Goal: Task Accomplishment & Management: Complete application form

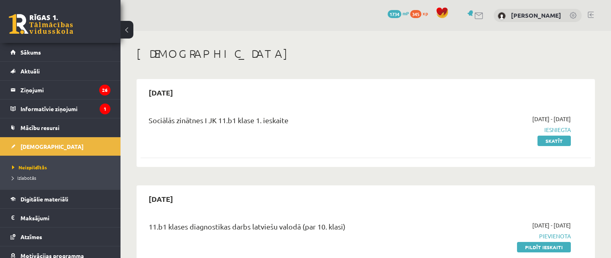
scroll to position [161, 0]
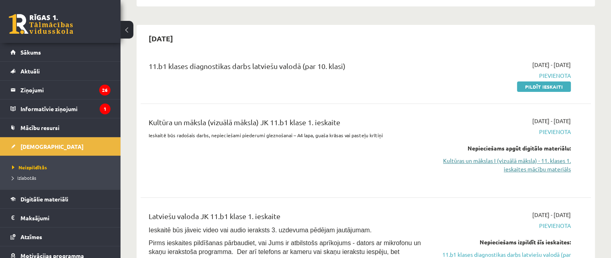
click at [541, 164] on link "Kultūras un mākslas I (vizuālā māksla) - 11. klases 1. ieskaites mācību materiā…" at bounding box center [504, 165] width 133 height 17
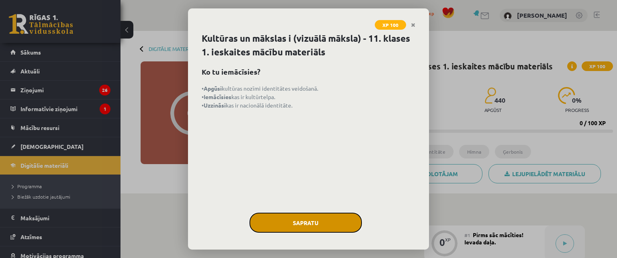
click at [306, 218] on button "Sapratu" at bounding box center [305, 223] width 112 height 20
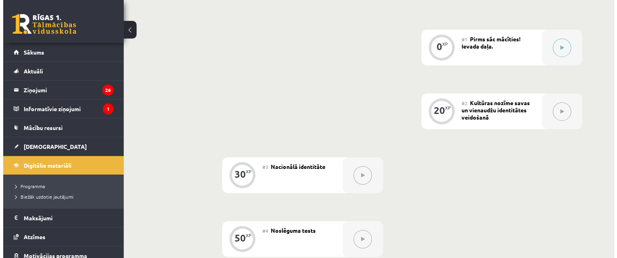
scroll to position [158, 0]
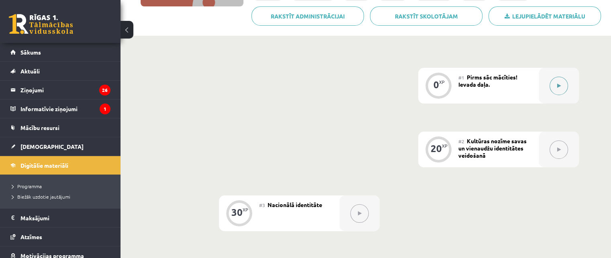
click at [552, 94] on div at bounding box center [559, 86] width 40 height 36
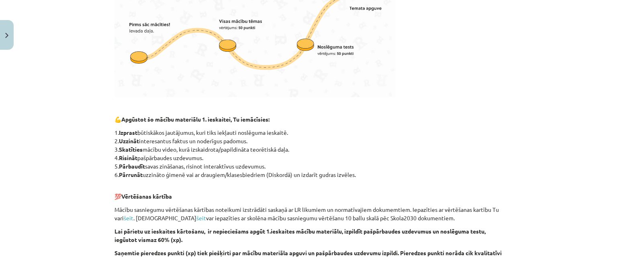
scroll to position [474, 0]
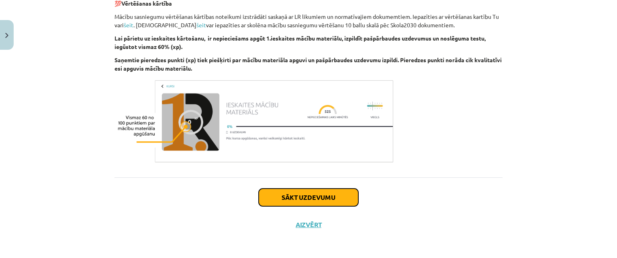
click at [339, 195] on button "Sākt uzdevumu" at bounding box center [309, 198] width 100 height 18
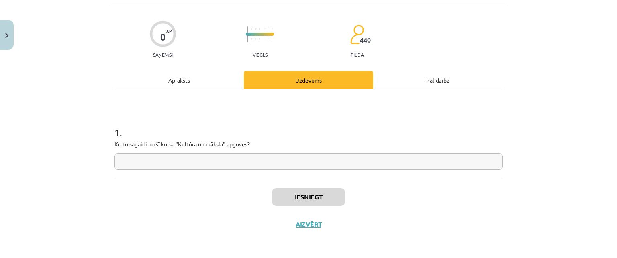
scroll to position [20, 0]
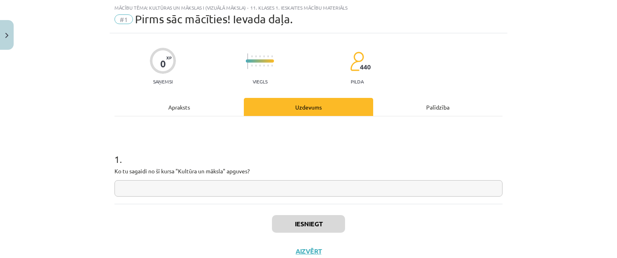
click at [314, 188] on input "text" at bounding box center [308, 188] width 388 height 16
click at [308, 223] on button "Iesniegt" at bounding box center [308, 224] width 73 height 18
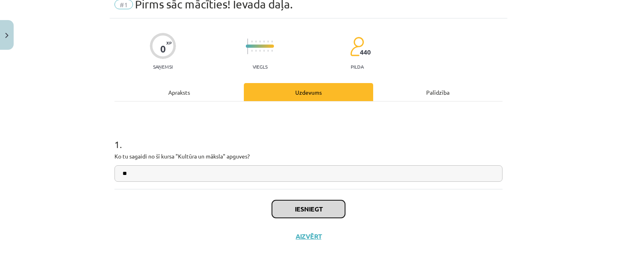
scroll to position [47, 0]
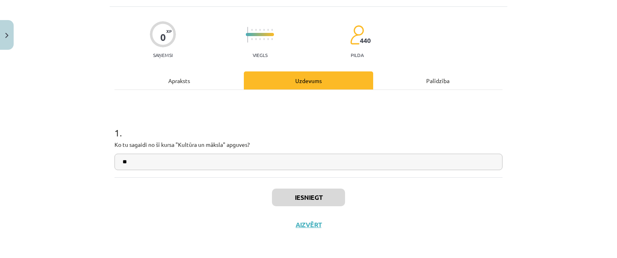
click at [459, 124] on h1 "1 ." at bounding box center [308, 125] width 388 height 25
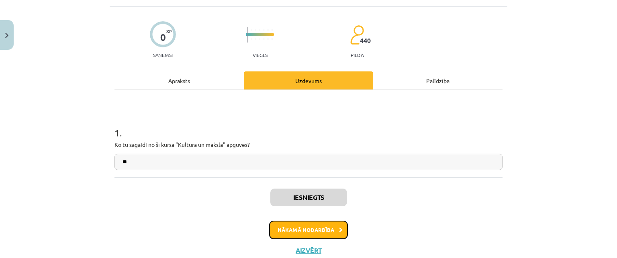
click at [304, 222] on button "Nākamā nodarbība" at bounding box center [308, 230] width 79 height 18
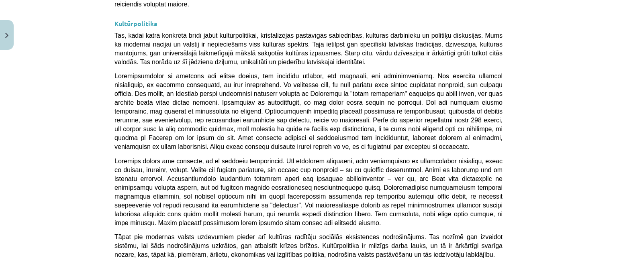
scroll to position [2172, 0]
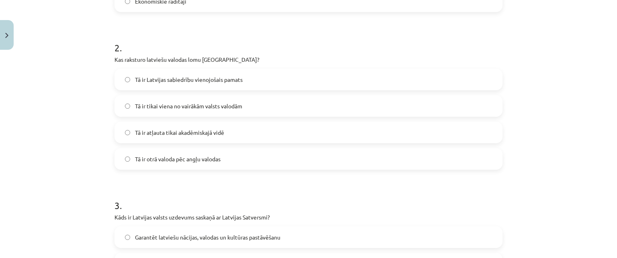
scroll to position [610, 0]
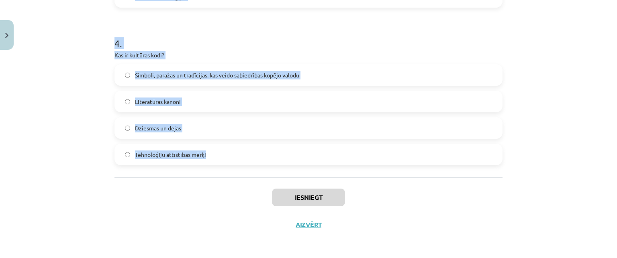
drag, startPoint x: 116, startPoint y: 194, endPoint x: 213, endPoint y: 157, distance: 103.8
click at [213, 157] on div "Mācību tēma: Kultūras un mākslas i (vizuālā māksla) - 11. klases 1. ieskaites m…" at bounding box center [308, 129] width 617 height 258
copy form "1 . Kas veido nacionālās identitātes pamatu Latvijā? Latvijas sports Latviešu v…"
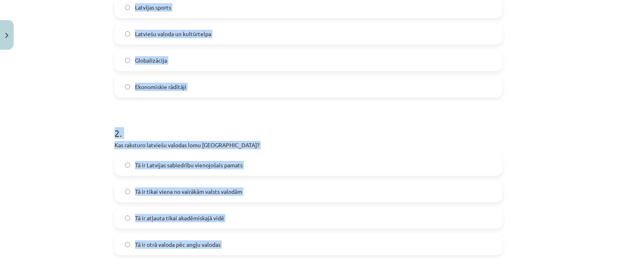
scroll to position [161, 0]
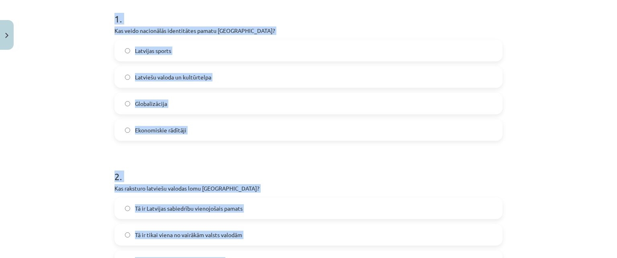
click at [207, 77] on span "Latviešu valoda un kultūrtelpa" at bounding box center [173, 77] width 76 height 8
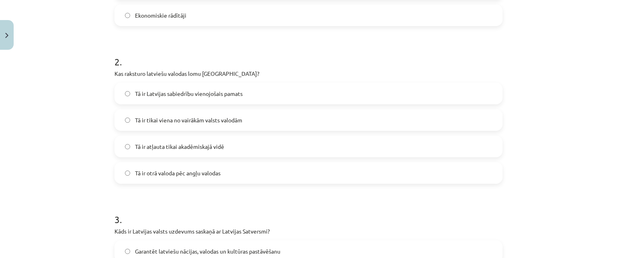
scroll to position [281, 0]
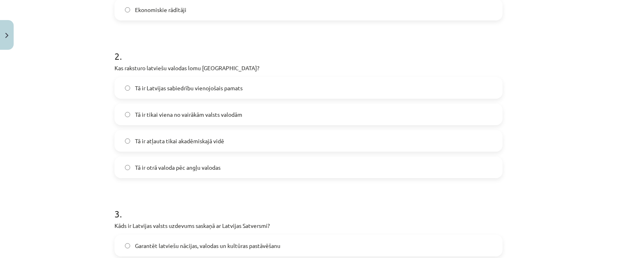
click at [254, 86] on label "Tā ir Latvijas sabiedrību vienojošais pamats" at bounding box center [308, 88] width 386 height 20
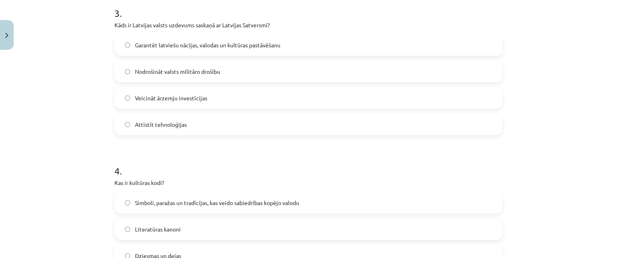
scroll to position [522, 0]
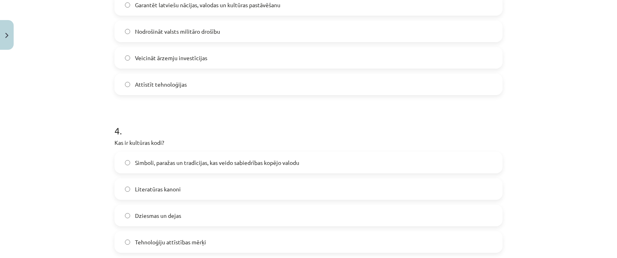
click at [154, 3] on span "Garantēt latviešu nācijas, valodas un kultūras pastāvēšanu" at bounding box center [207, 5] width 145 height 8
click at [164, 165] on span "Simboli, paražas un tradīcijas, kas veido sabiedrības kopējo valodu" at bounding box center [217, 163] width 164 height 8
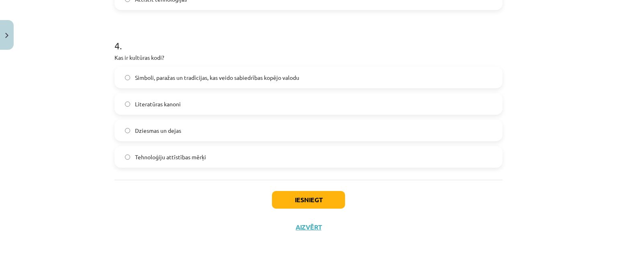
scroll to position [610, 0]
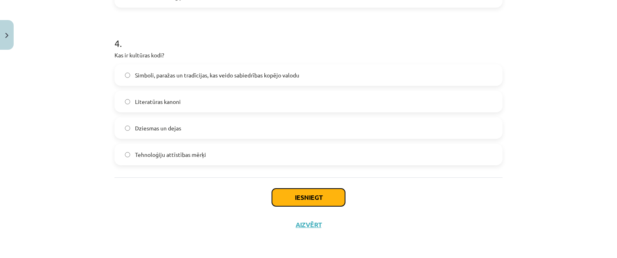
click at [297, 192] on button "Iesniegt" at bounding box center [308, 198] width 73 height 18
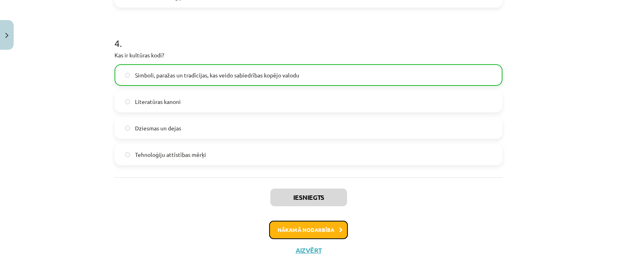
click at [280, 228] on button "Nākamā nodarbība" at bounding box center [308, 230] width 79 height 18
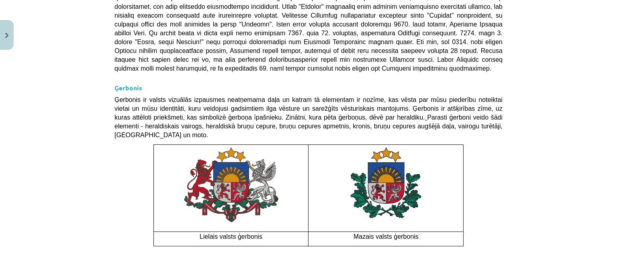
scroll to position [634, 0]
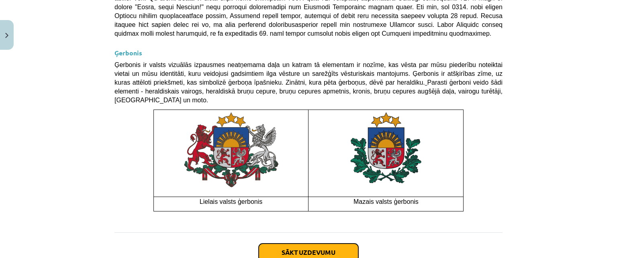
click at [265, 244] on button "Sākt uzdevumu" at bounding box center [309, 253] width 100 height 18
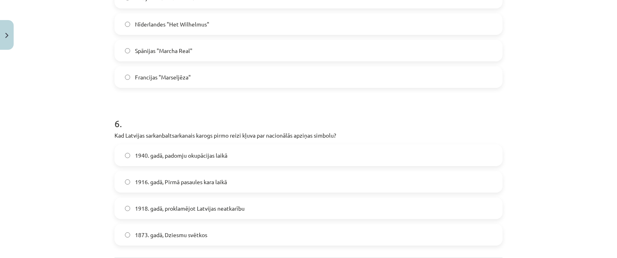
scroll to position [925, 0]
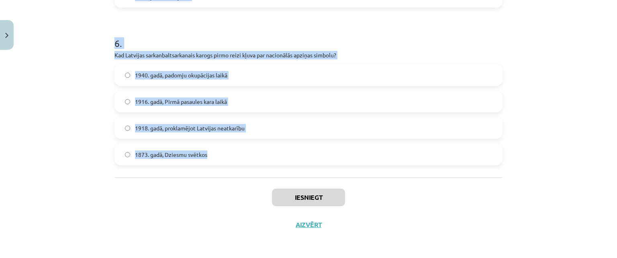
drag, startPoint x: 97, startPoint y: 149, endPoint x: 223, endPoint y: 168, distance: 127.6
click at [223, 168] on div "Mācību tēma: Kultūras un mākslas i (vizuālā māksla) - 11. klases 1. ieskaites m…" at bounding box center [308, 129] width 617 height 258
copy form "1 . Kas ir nacionālās identitātes pozitīvā izpausme? Etnocentrisms Šovinisms Pa…"
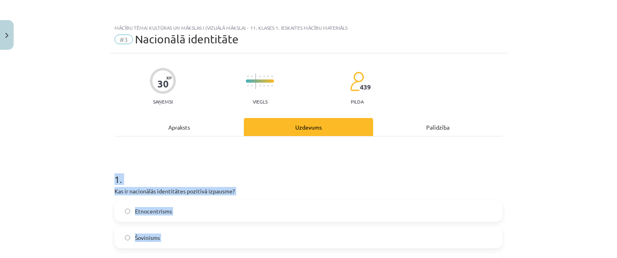
scroll to position [80, 0]
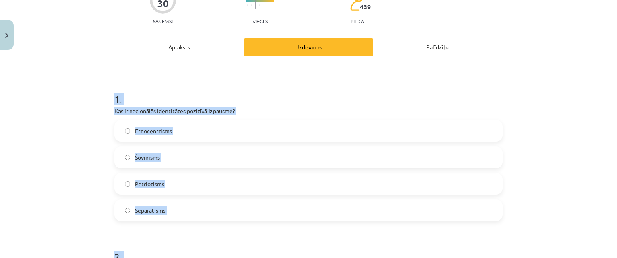
click at [195, 181] on label "Patriotisms" at bounding box center [308, 184] width 386 height 20
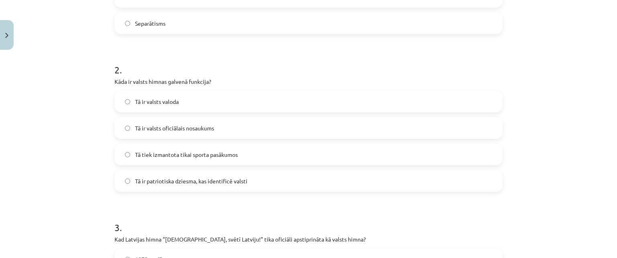
scroll to position [281, 0]
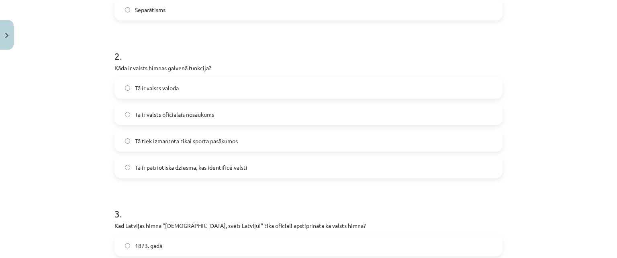
click at [194, 174] on label "Tā ir patriotiska dziesma, kas identificē valsti" at bounding box center [308, 167] width 386 height 20
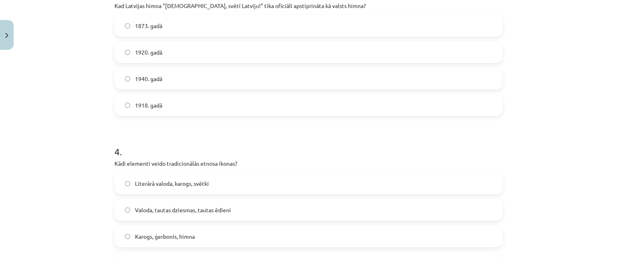
scroll to position [482, 0]
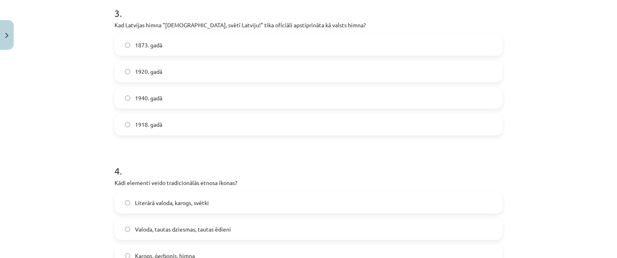
click at [175, 70] on label "1920. gadā" at bounding box center [308, 71] width 386 height 20
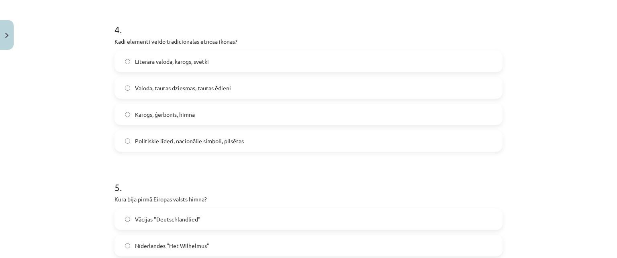
scroll to position [643, 0]
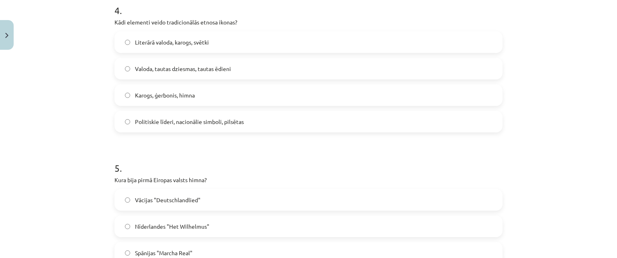
click at [157, 97] on span "Karogs, ģerbonis, himna" at bounding box center [165, 95] width 60 height 8
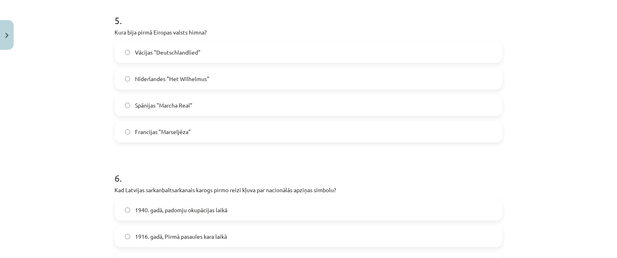
scroll to position [803, 0]
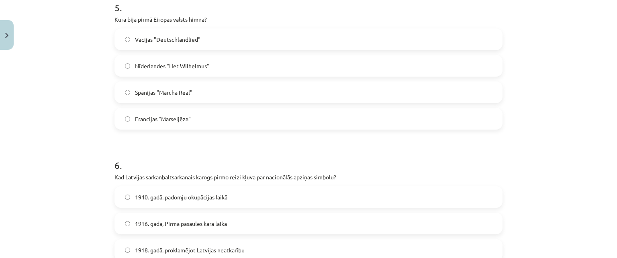
click at [163, 63] on span "Nīderlandes "Het Wilhelmus"" at bounding box center [172, 66] width 74 height 8
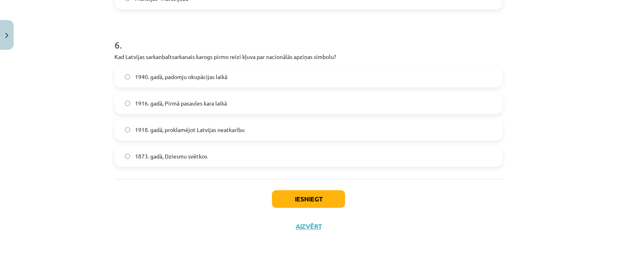
click at [190, 106] on span "1916. gadā, Pirmā pasaules kara laikā" at bounding box center [181, 103] width 92 height 8
click at [275, 200] on button "Iesniegt" at bounding box center [308, 199] width 73 height 18
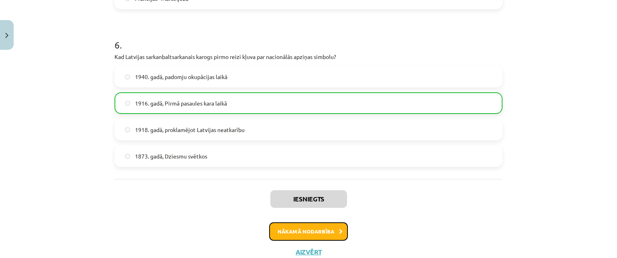
click at [271, 233] on button "Nākamā nodarbība" at bounding box center [308, 231] width 79 height 18
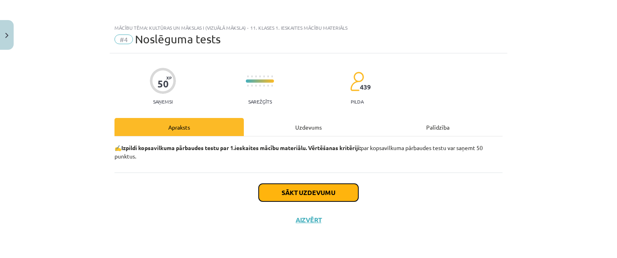
click at [288, 192] on button "Sākt uzdevumu" at bounding box center [309, 193] width 100 height 18
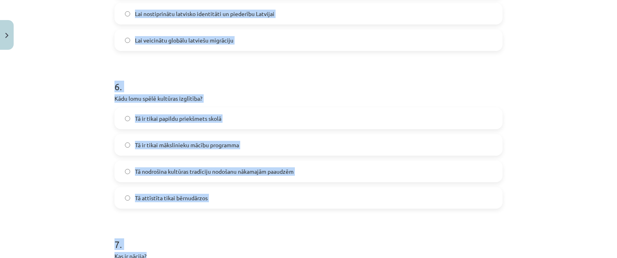
scroll to position [888, 0]
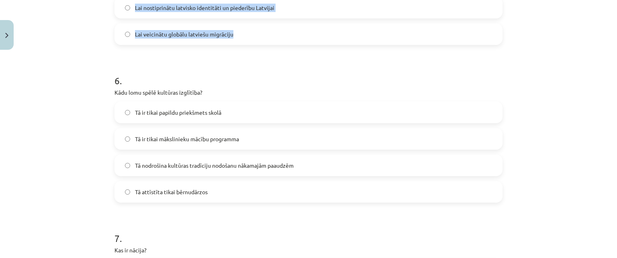
drag, startPoint x: 100, startPoint y: 159, endPoint x: 239, endPoint y: 40, distance: 183.2
click at [239, 40] on div "Mācību tēma: Kultūras un mākslas i (vizuālā māksla) - 11. klases 1. ieskaites m…" at bounding box center [308, 129] width 617 height 258
copy form "1 . Kad pirmo reizi tika publiski atskaņota dziesma "Dievs, svētī Latviju!"? 19…"
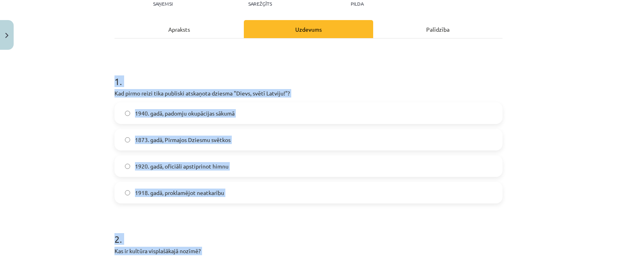
scroll to position [85, 0]
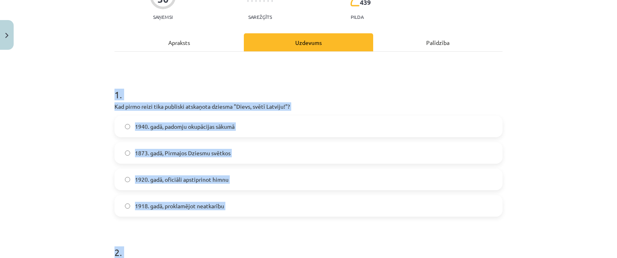
click at [201, 156] on span "1873. gadā, Pirmajos Dziesmu svētkos" at bounding box center [183, 153] width 96 height 8
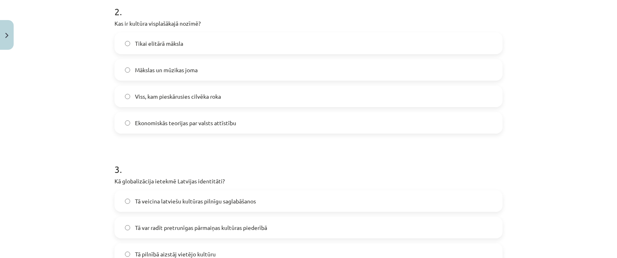
scroll to position [366, 0]
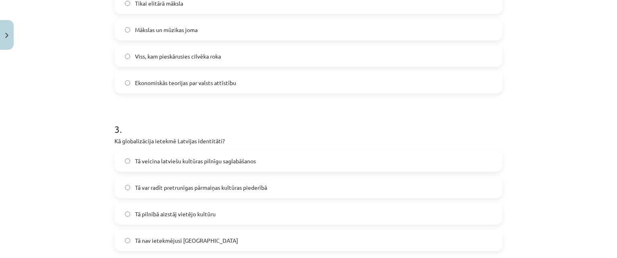
click at [159, 53] on span "Viss, kam pieskārusies cilvēka roka" at bounding box center [178, 56] width 86 height 8
click at [196, 186] on span "Tā var radīt pretrunīgas pārmaiņas kultūras piederībā" at bounding box center [201, 188] width 132 height 8
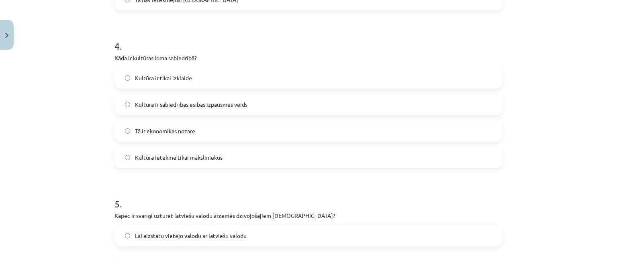
scroll to position [687, 0]
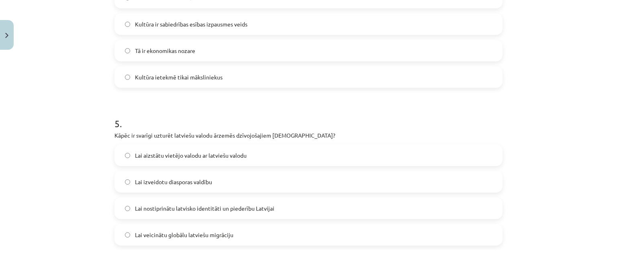
click at [184, 24] on span "Kultūra ir sabiedrības esības izpausmes veids" at bounding box center [191, 24] width 112 height 8
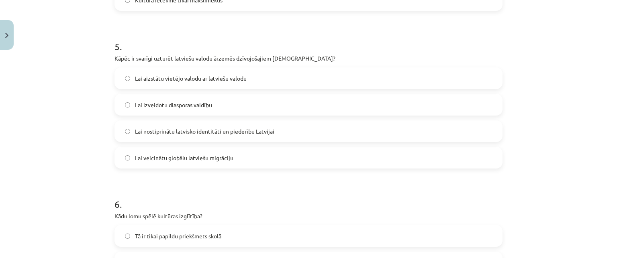
scroll to position [767, 0]
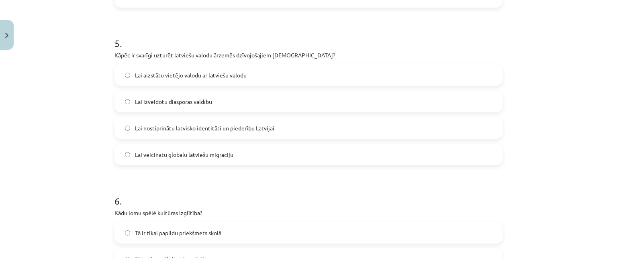
click at [200, 132] on span "Lai nostiprinātu latvisko identitāti un piederību Latvijai" at bounding box center [204, 128] width 139 height 8
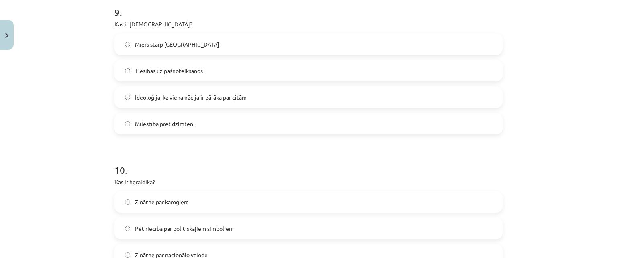
scroll to position [1557, 0]
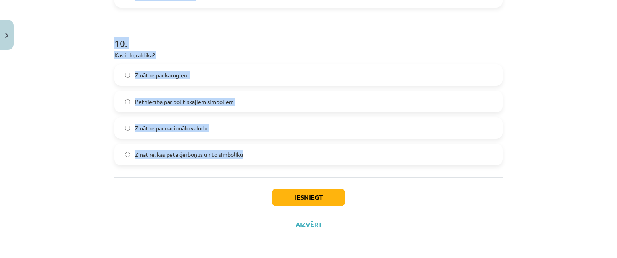
drag, startPoint x: 102, startPoint y: 114, endPoint x: 255, endPoint y: 143, distance: 154.9
click at [255, 143] on div "Mācību tēma: Kultūras un mākslas i (vizuālā māksla) - 11. klases 1. ieskaites m…" at bounding box center [308, 129] width 617 height 258
copy form "6 . Kādu lomu spēlē kultūras izglītība? Tā ir tikai papildu priekšmets skolā Tā…"
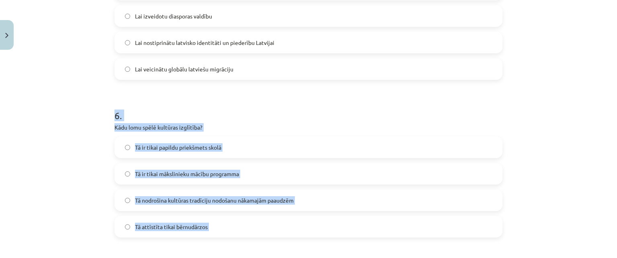
scroll to position [914, 0]
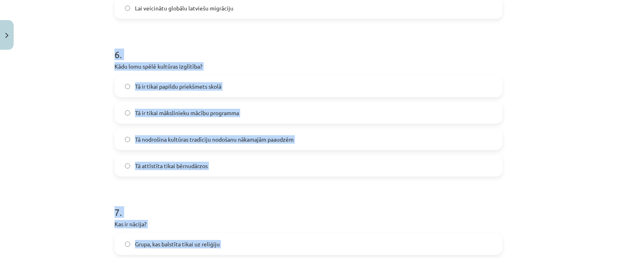
click at [292, 143] on span "Tā nodrošina kultūras tradīciju nodošanu nākamajām paaudzēm" at bounding box center [214, 139] width 159 height 8
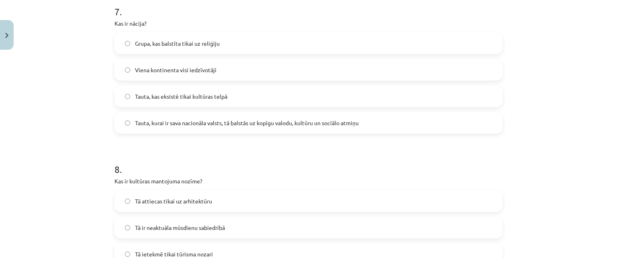
scroll to position [1155, 0]
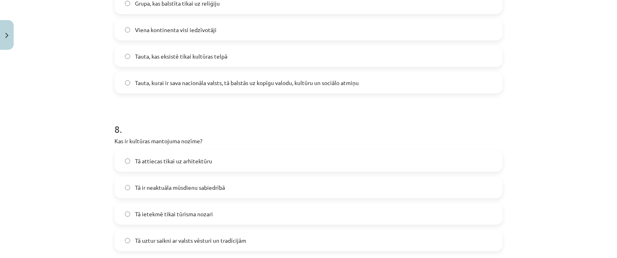
click at [207, 84] on span "Tauta, kurai ir sava nacionāla valsts, tā balstās uz kopīgu valodu, kultūru un …" at bounding box center [247, 83] width 224 height 8
click at [199, 234] on label "Tā uztur saikni ar valsts vēsturi un tradīcijām" at bounding box center [308, 241] width 386 height 20
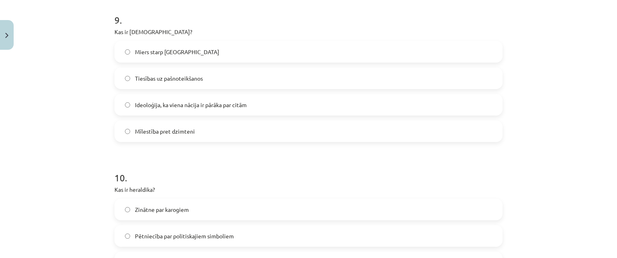
scroll to position [1436, 0]
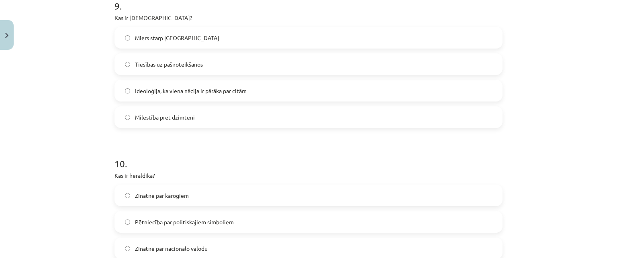
click at [198, 83] on label "Ideoloģija, ka viena nācija ir pārāka par citām" at bounding box center [308, 91] width 386 height 20
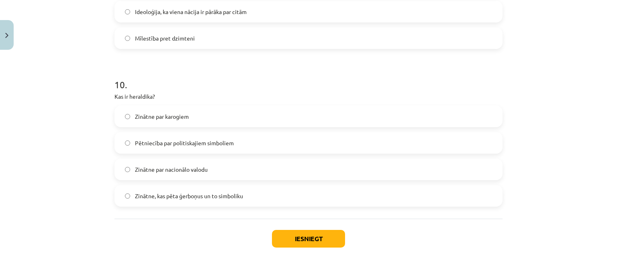
scroll to position [1517, 0]
click at [209, 195] on span "Zinātne, kas pēta ģerboņus un to simboliku" at bounding box center [189, 195] width 108 height 8
click at [329, 238] on button "Iesniegt" at bounding box center [308, 238] width 73 height 18
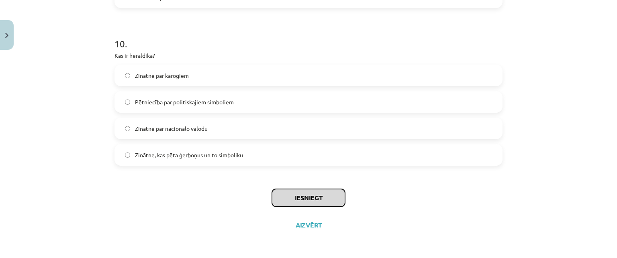
scroll to position [1557, 0]
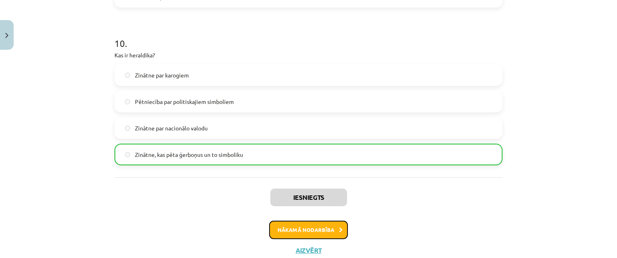
click at [330, 232] on button "Nākamā nodarbība" at bounding box center [308, 230] width 79 height 18
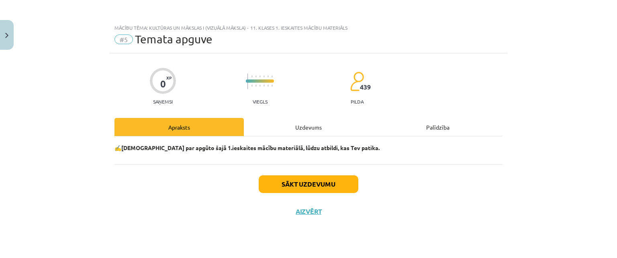
scroll to position [0, 0]
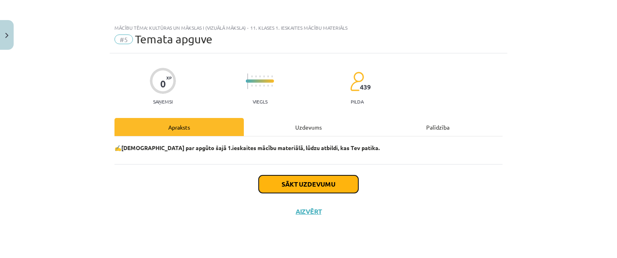
click at [328, 182] on button "Sākt uzdevumu" at bounding box center [309, 185] width 100 height 18
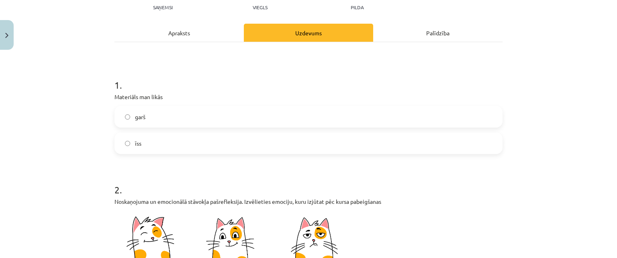
scroll to position [120, 0]
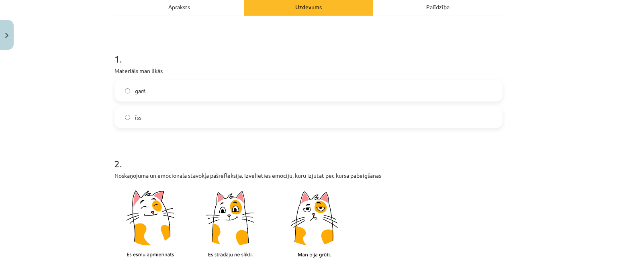
click at [174, 112] on label "īss" at bounding box center [308, 117] width 386 height 20
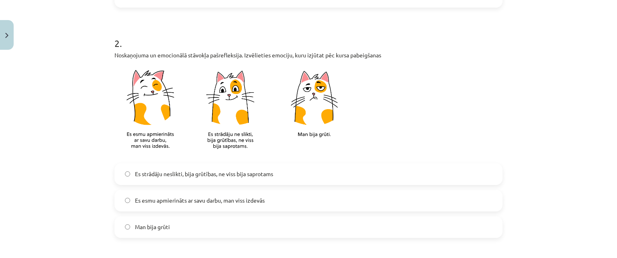
scroll to position [281, 0]
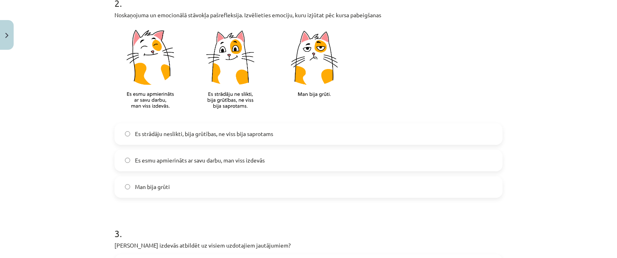
click at [186, 156] on span "Es esmu apmierināts ar savu darbu, man viss izdevās" at bounding box center [200, 160] width 130 height 8
click at [190, 134] on span "Es strādāju neslikti, bija grūtības, ne viss bija saprotams" at bounding box center [204, 134] width 138 height 8
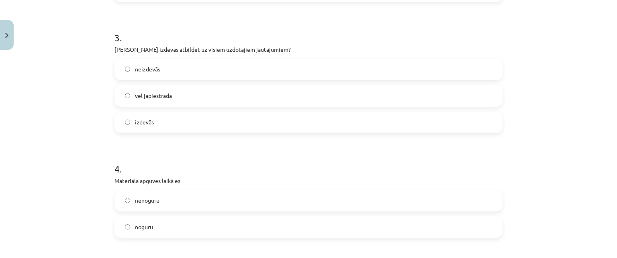
scroll to position [482, 0]
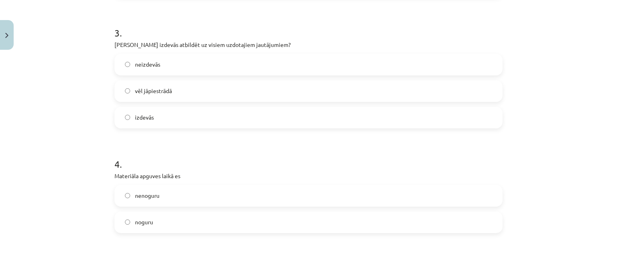
click at [175, 118] on label "izdevās" at bounding box center [308, 118] width 386 height 20
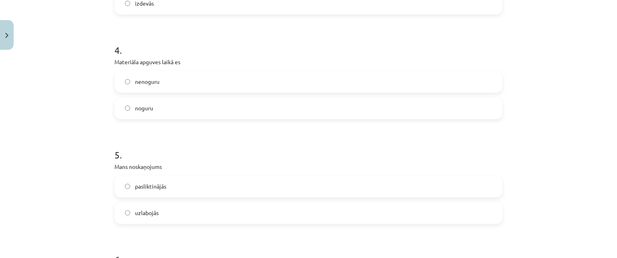
scroll to position [602, 0]
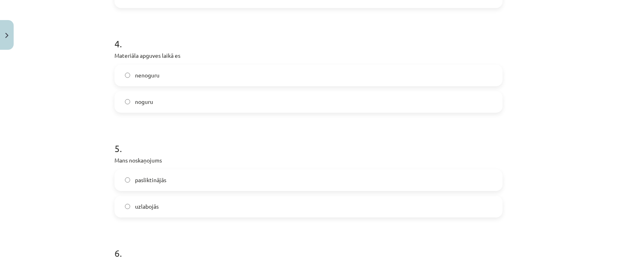
click at [171, 80] on label "nenoguru" at bounding box center [308, 75] width 386 height 20
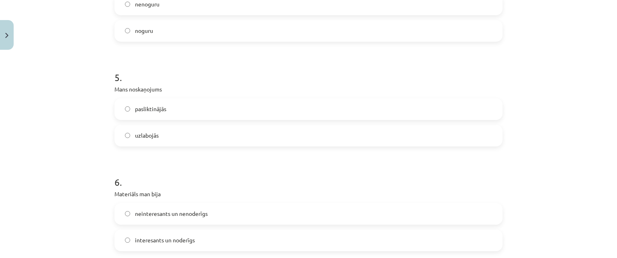
scroll to position [683, 0]
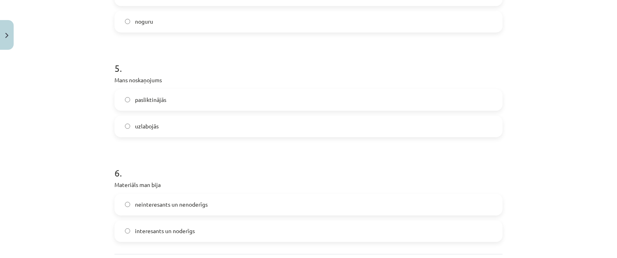
click at [196, 123] on label "uzlabojās" at bounding box center [308, 126] width 386 height 20
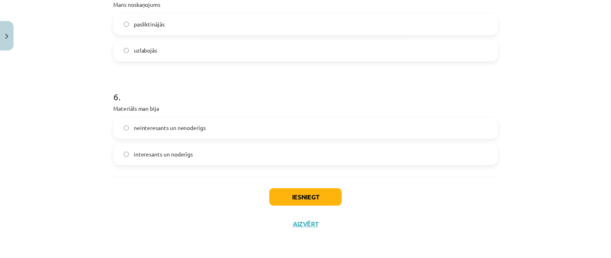
scroll to position [759, 0]
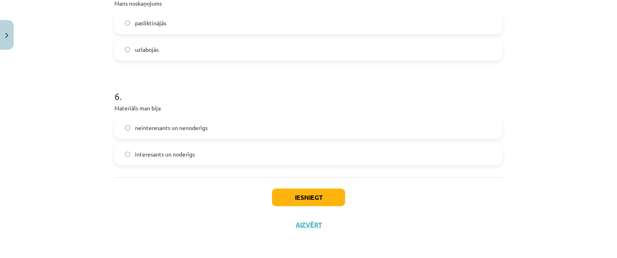
click at [237, 129] on label "neinteresants un nenoderīgs" at bounding box center [308, 128] width 386 height 20
click at [295, 194] on button "Iesniegt" at bounding box center [308, 198] width 73 height 18
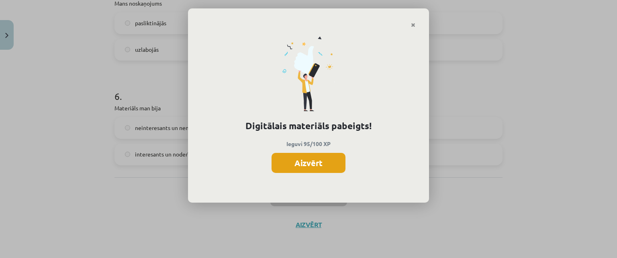
click at [296, 170] on button "Aizvērt" at bounding box center [308, 163] width 74 height 20
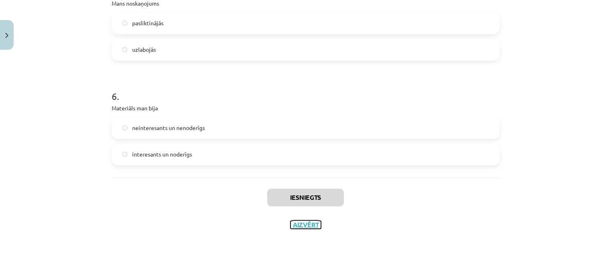
click at [296, 224] on button "Aizvērt" at bounding box center [305, 225] width 31 height 8
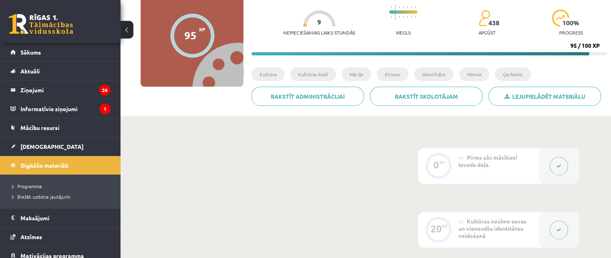
scroll to position [0, 0]
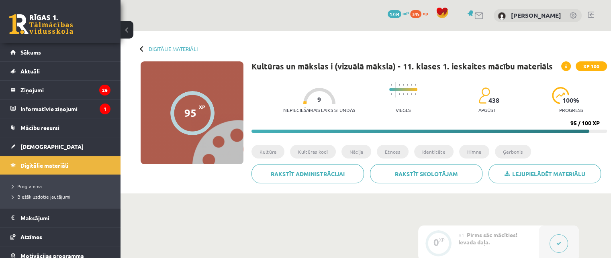
click at [141, 47] on div at bounding box center [143, 49] width 6 height 6
click at [162, 49] on link "Digitālie materiāli" at bounding box center [173, 49] width 49 height 6
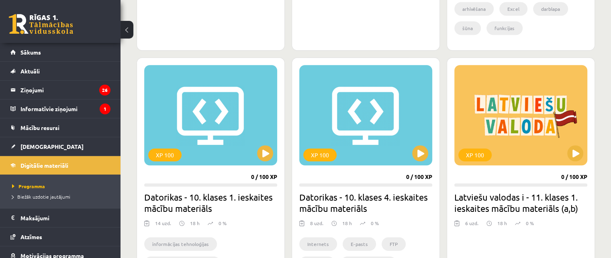
scroll to position [723, 0]
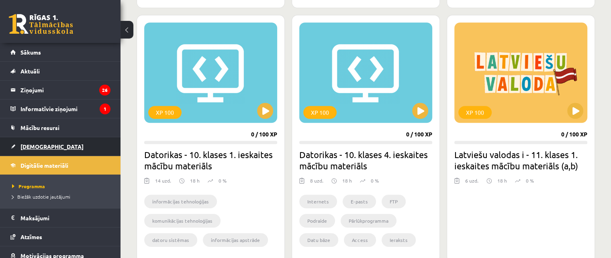
click at [37, 145] on span "[DEMOGRAPHIC_DATA]" at bounding box center [51, 146] width 63 height 7
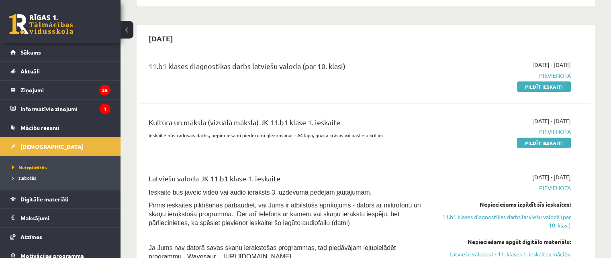
scroll to position [201, 0]
